Goal: Information Seeking & Learning: Learn about a topic

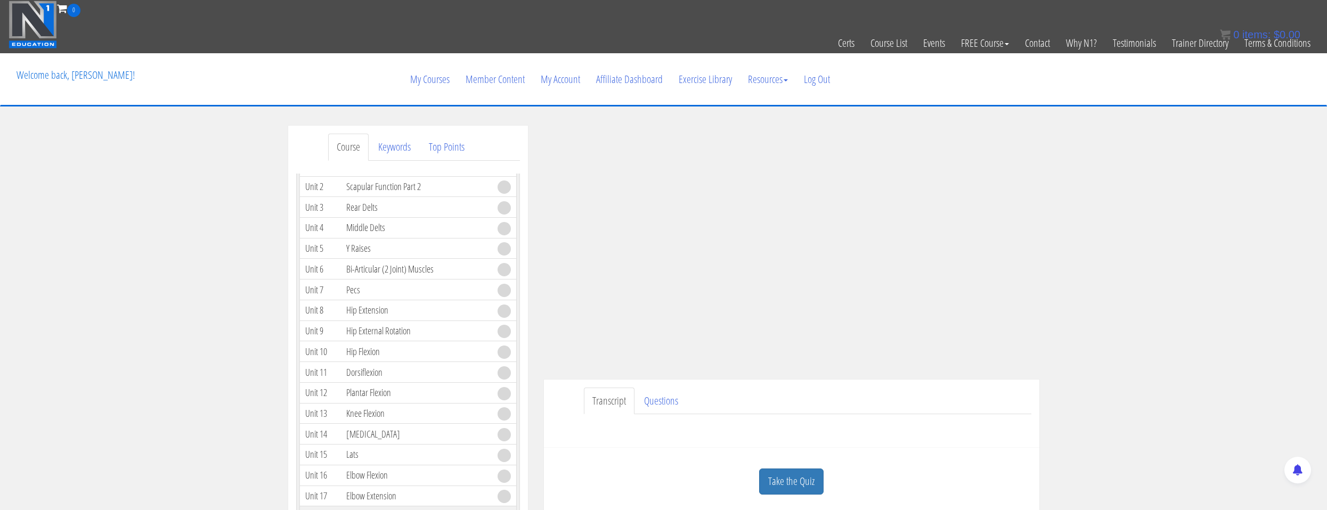
scroll to position [266, 0]
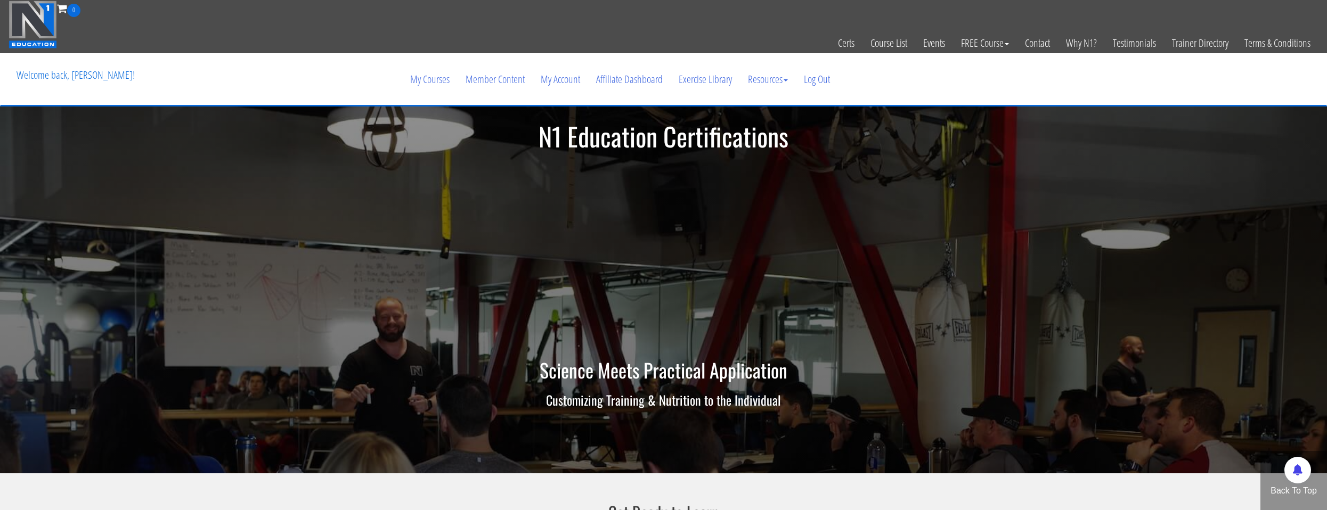
click at [56, 27] on img at bounding box center [33, 25] width 48 height 48
click at [447, 71] on link "My Courses" at bounding box center [429, 79] width 55 height 51
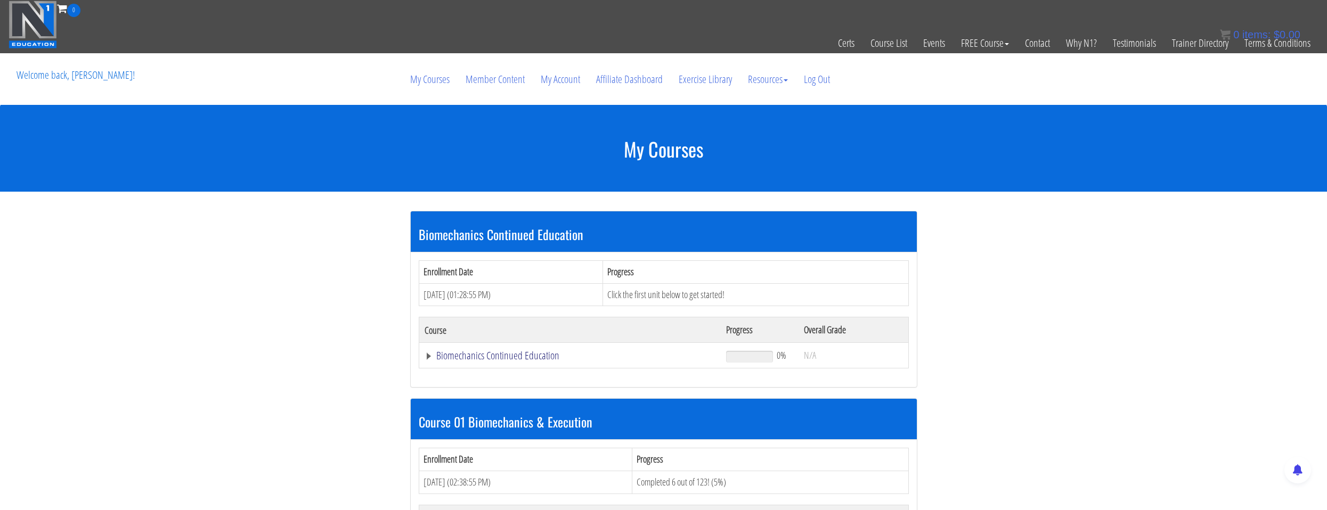
click at [479, 359] on link "Biomechanics Continued Education" at bounding box center [570, 356] width 291 height 11
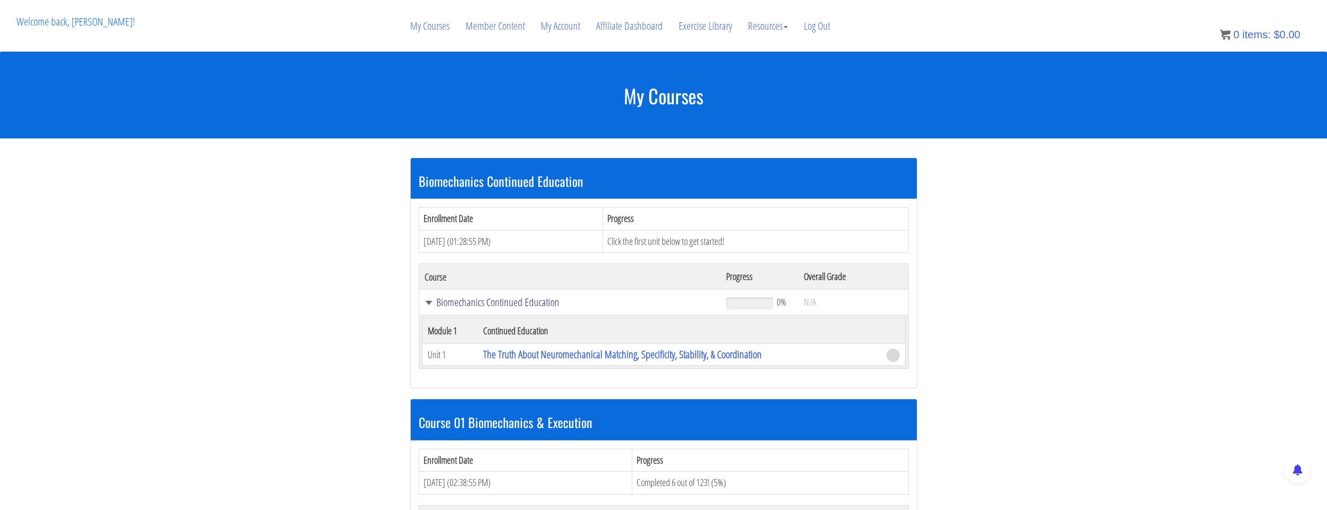
click at [480, 300] on link "Biomechanics Continued Education" at bounding box center [570, 302] width 291 height 11
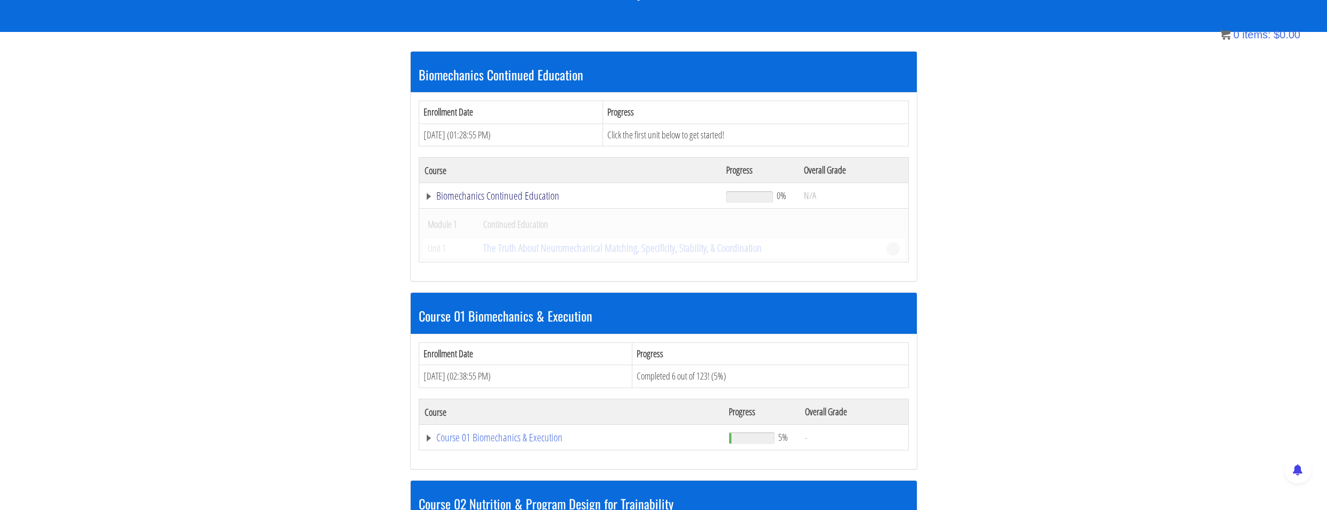
scroll to position [213, 0]
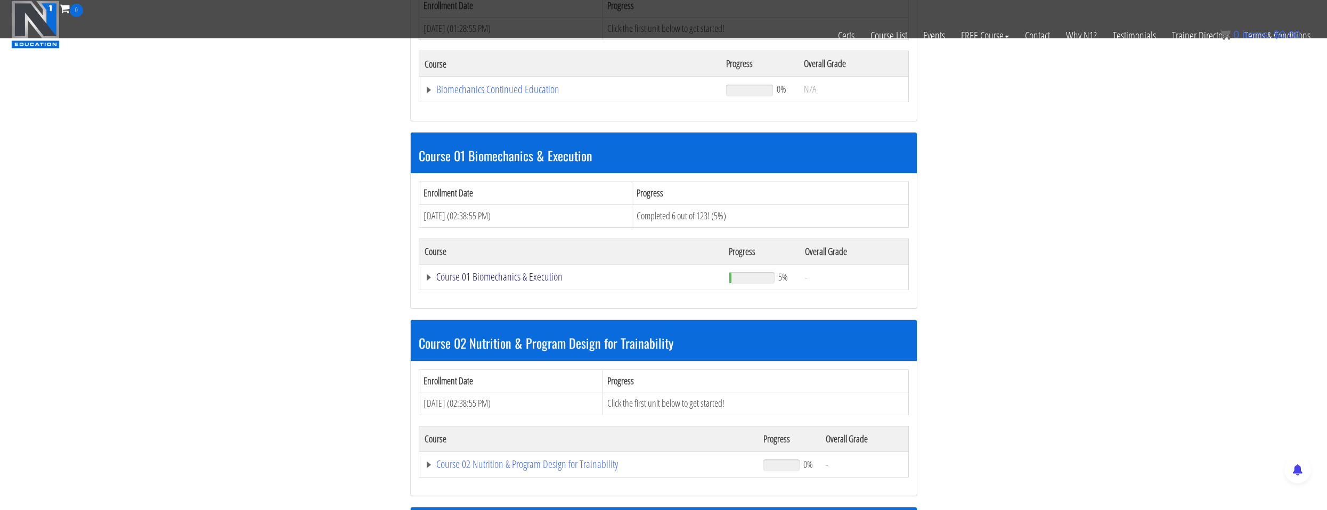
click at [502, 95] on link "Course 01 Biomechanics & Execution" at bounding box center [570, 89] width 291 height 11
